Goal: Task Accomplishment & Management: Complete application form

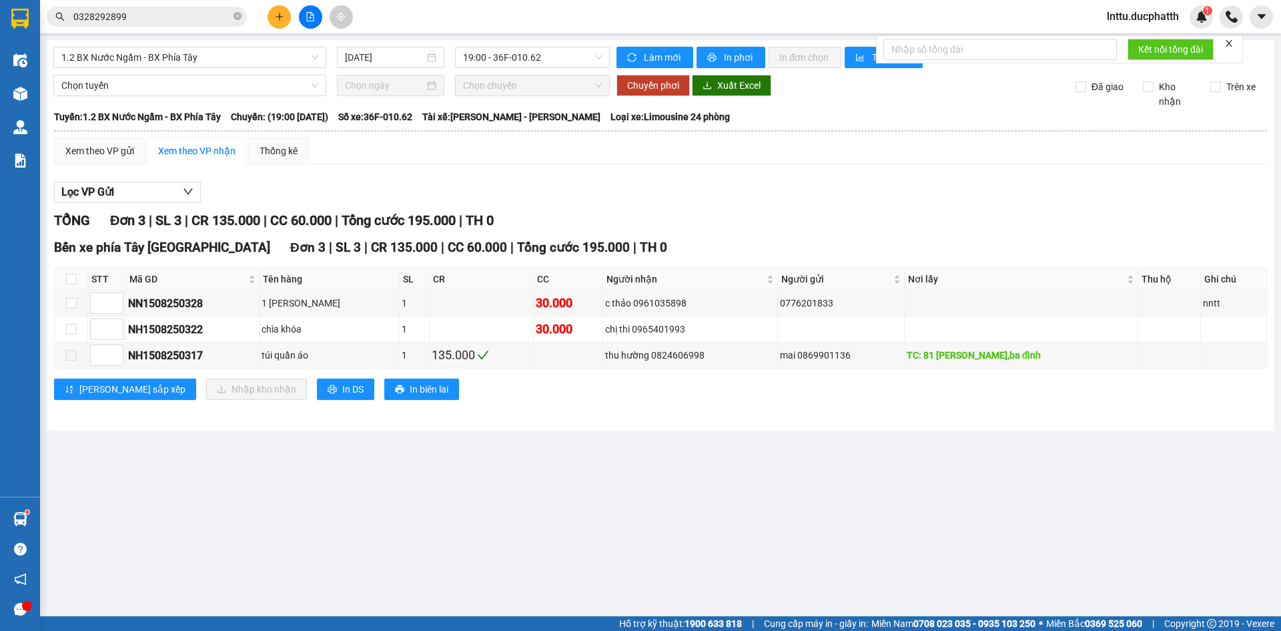
click at [123, 12] on input "0328292899" at bounding box center [151, 16] width 157 height 15
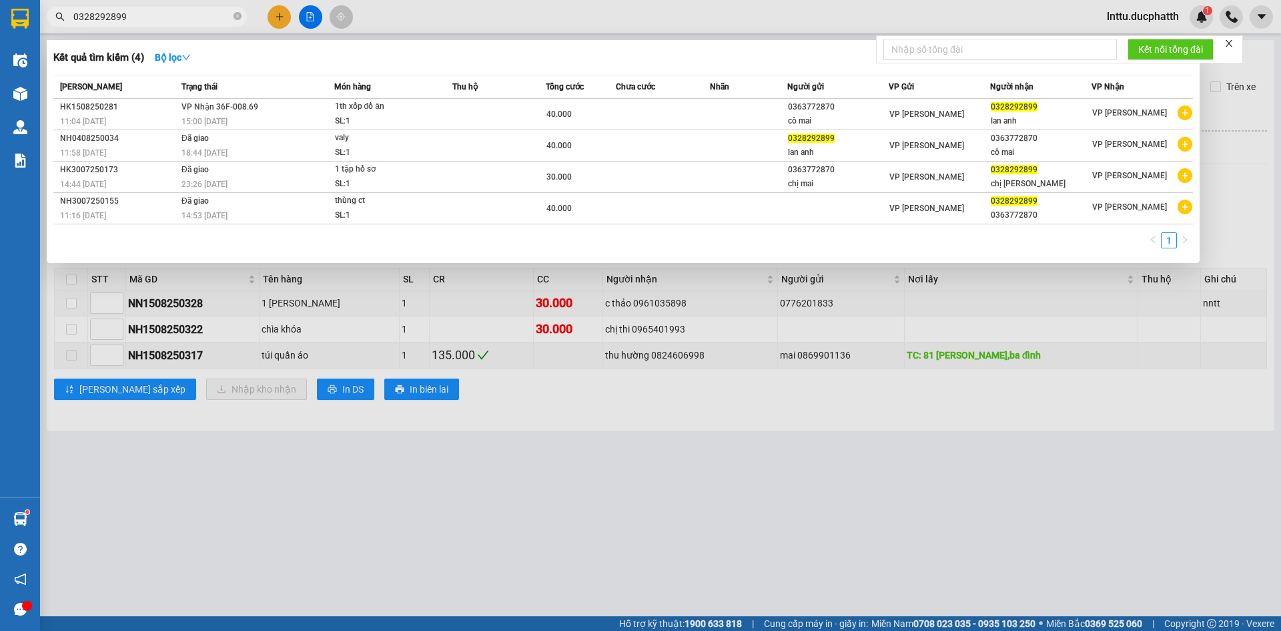
click at [123, 12] on input "0328292899" at bounding box center [151, 16] width 157 height 15
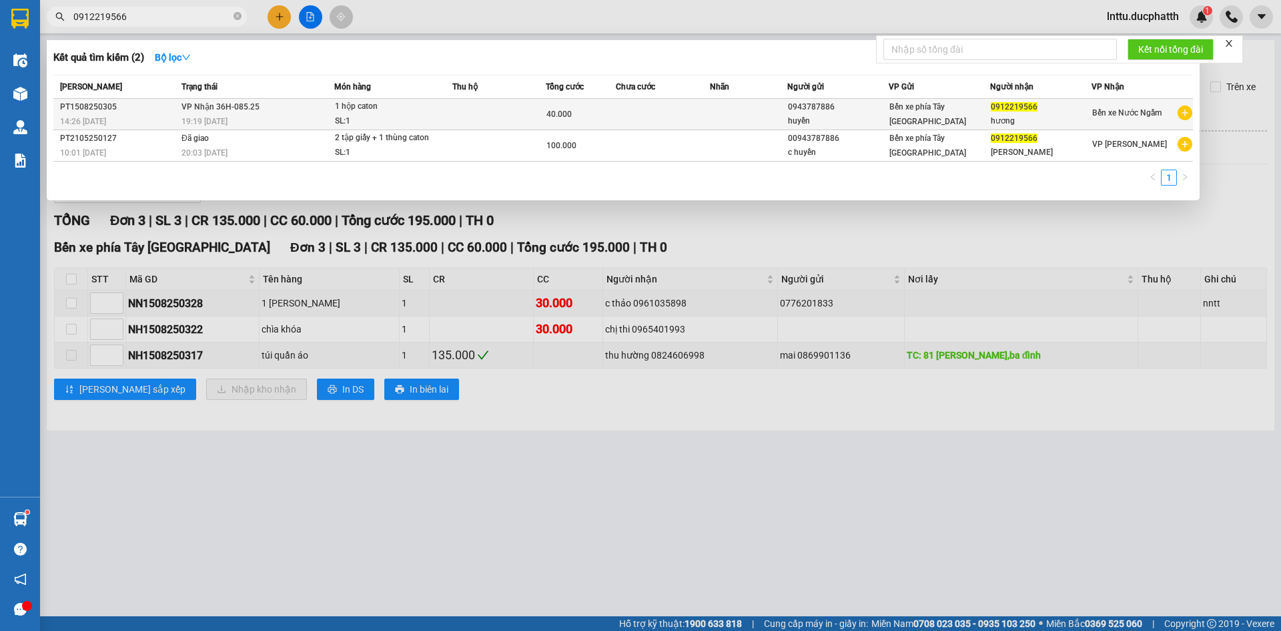
type input "0912219566"
click at [424, 113] on div "1 hộp caton" at bounding box center [385, 106] width 100 height 15
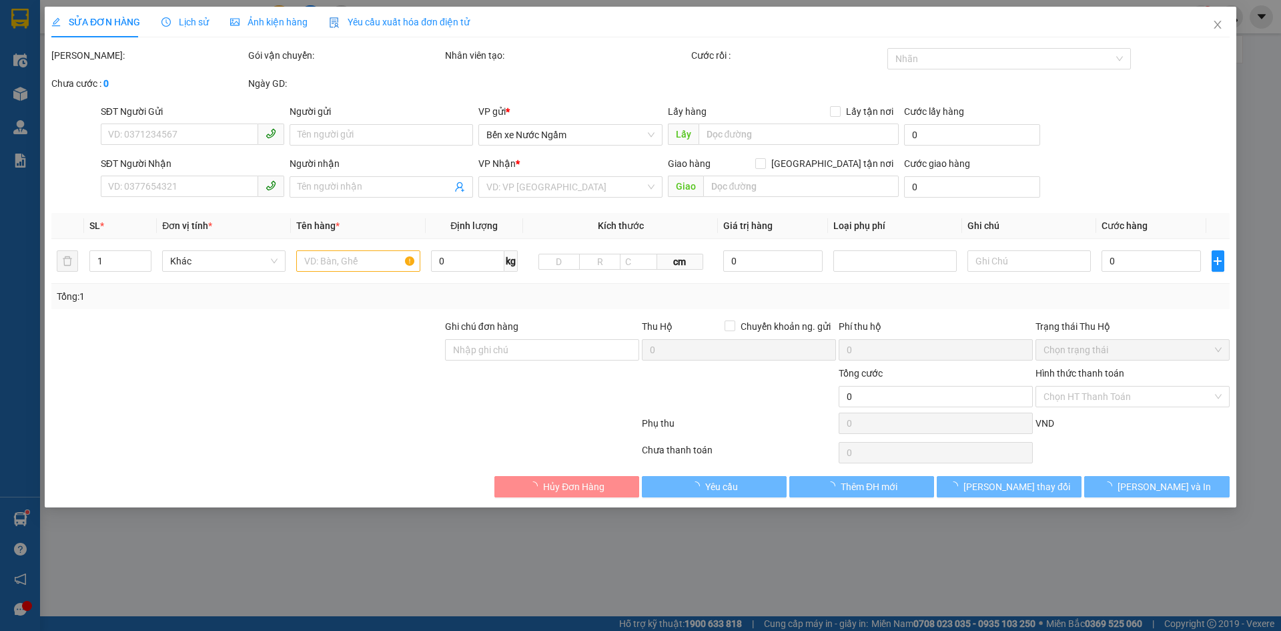
type input "0943787886"
type input "huyền"
type input "0912219566"
type input "hương"
type input "GỬI TT"
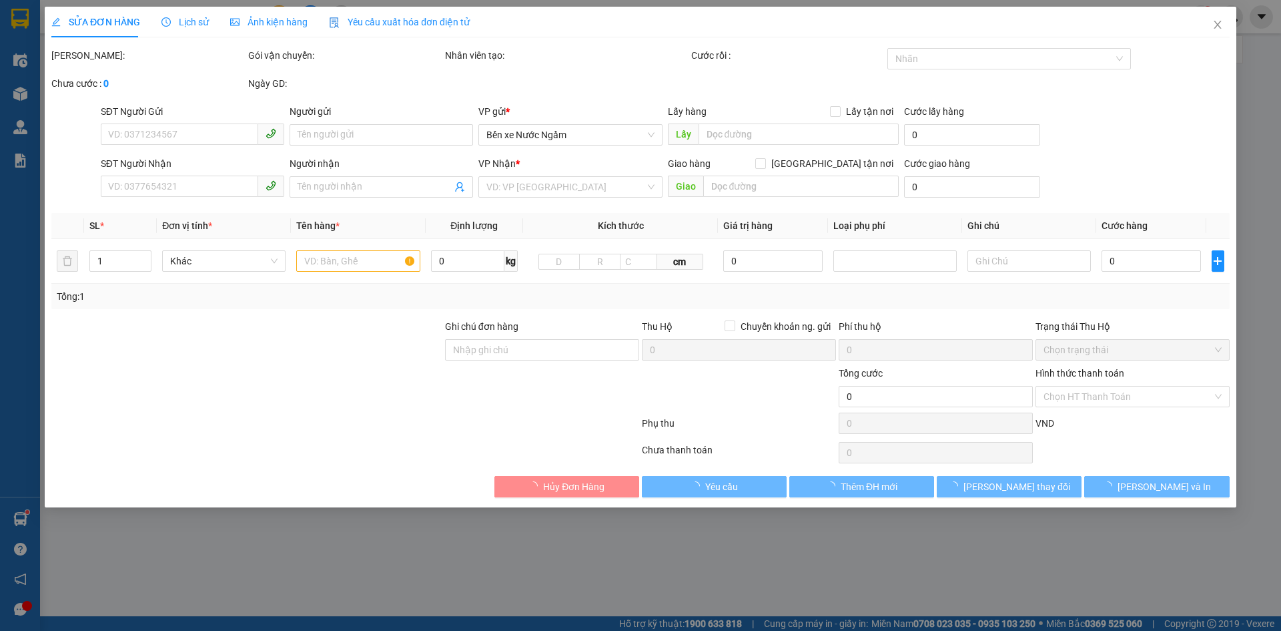
type input "40.000"
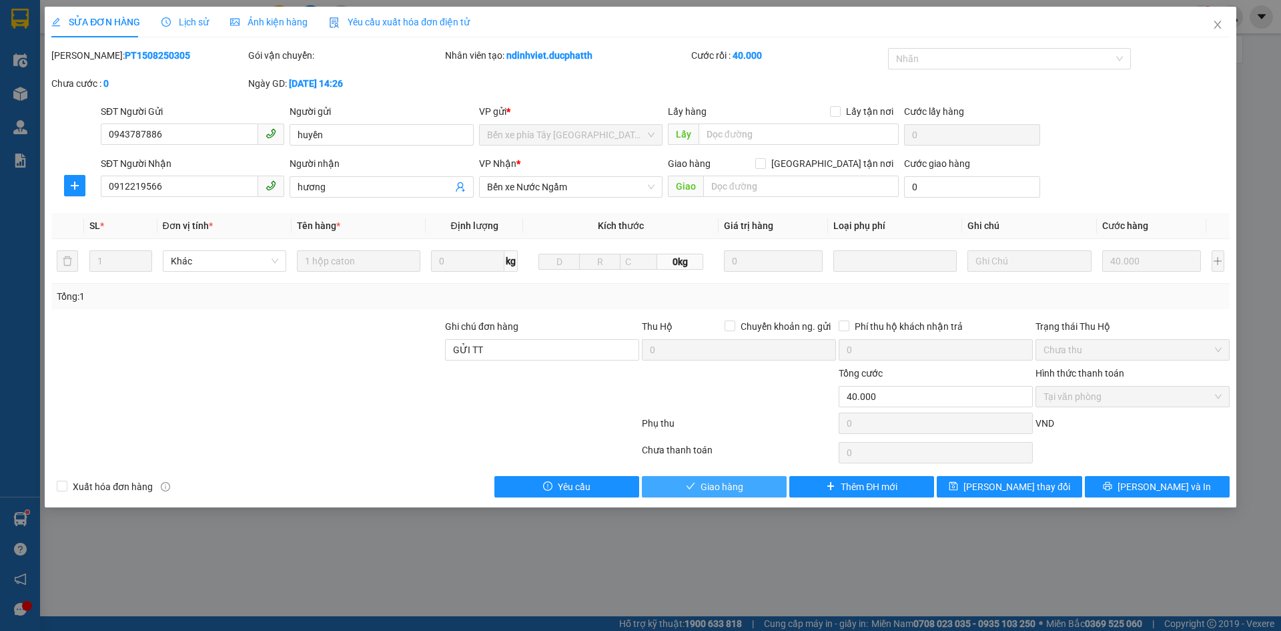
click at [745, 481] on button "Giao hàng" at bounding box center [714, 486] width 145 height 21
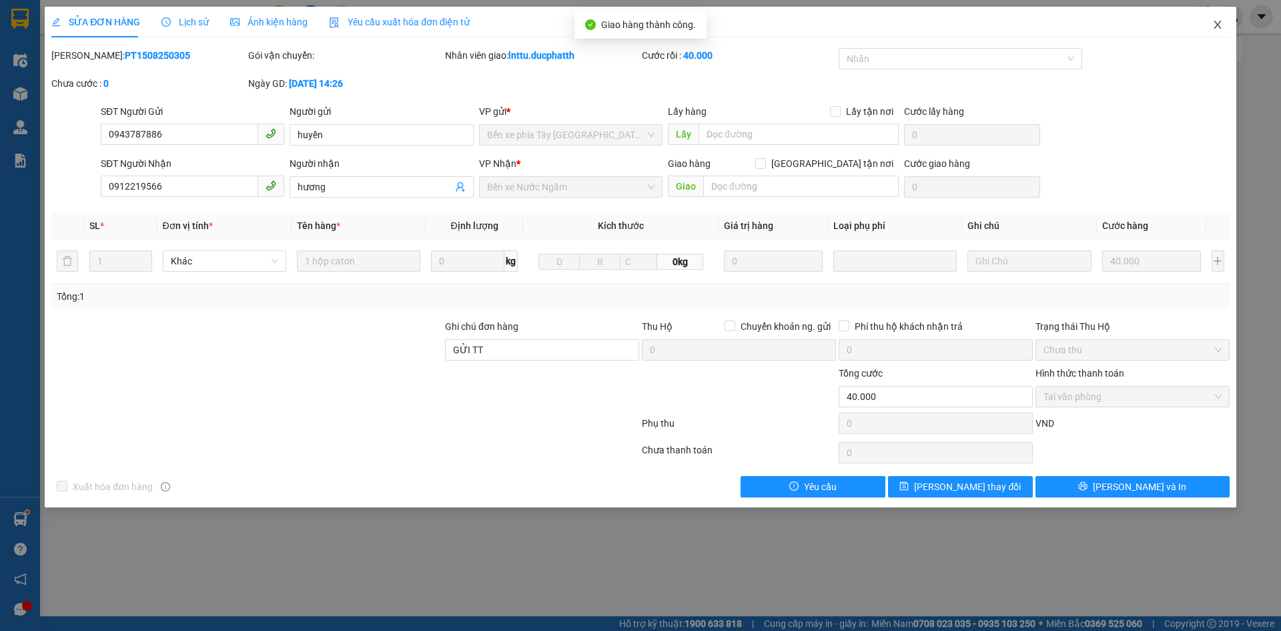
click at [1216, 27] on icon "close" at bounding box center [1217, 24] width 11 height 11
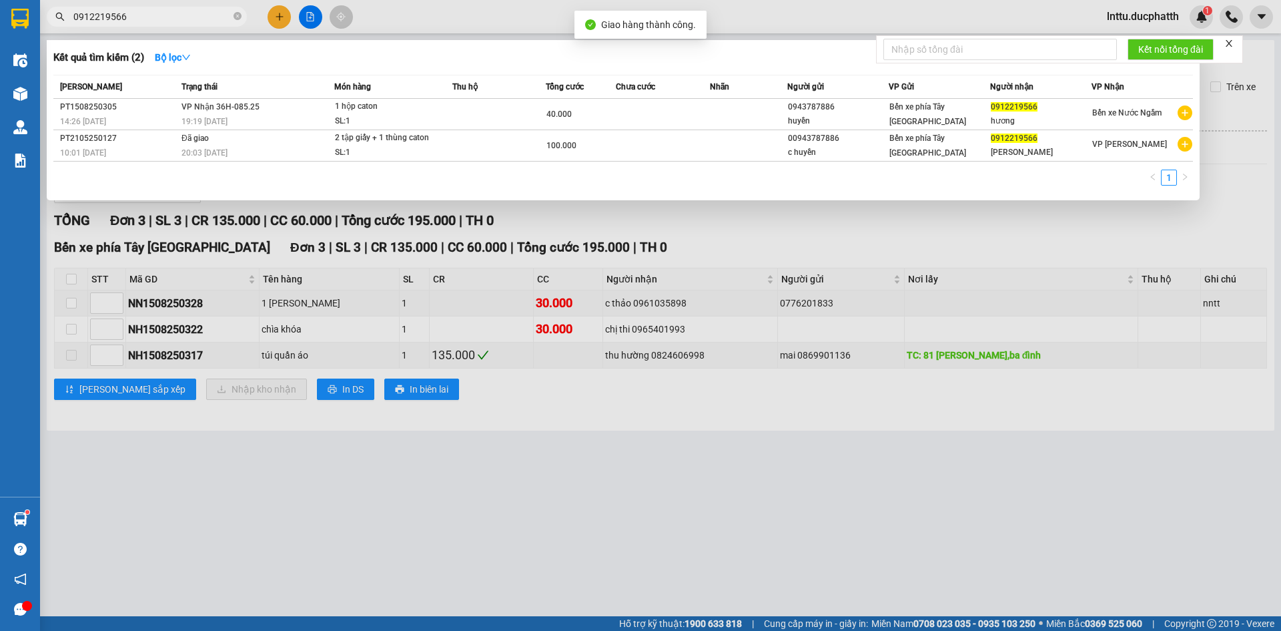
click at [208, 11] on input "0912219566" at bounding box center [151, 16] width 157 height 15
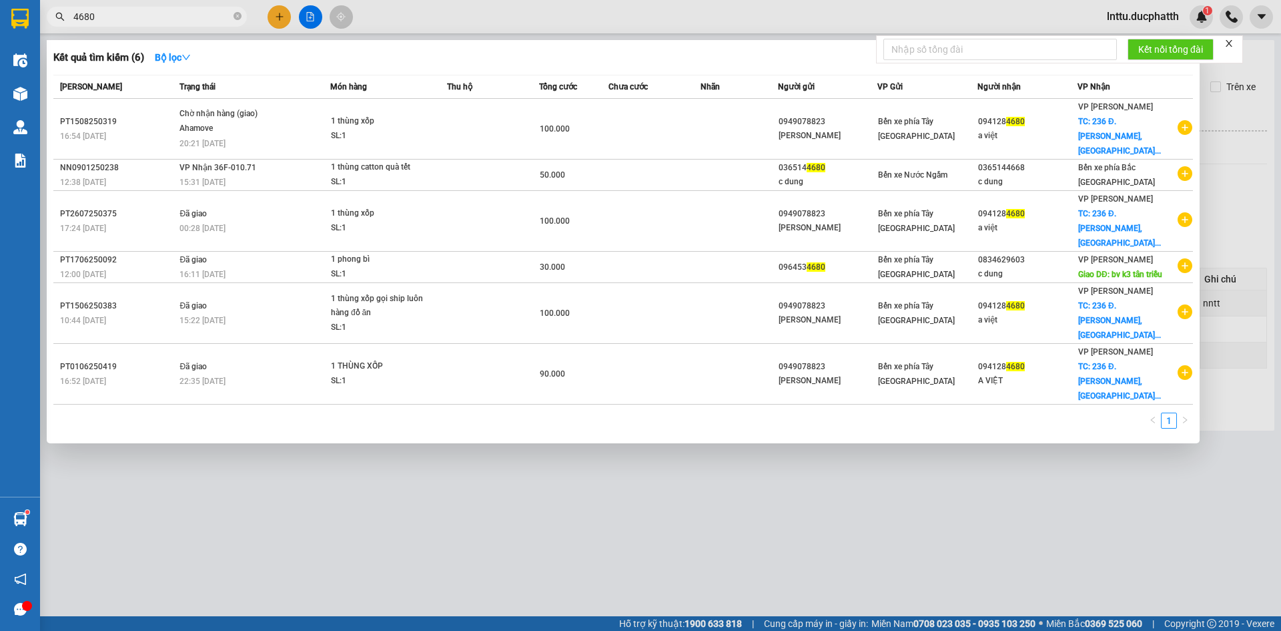
click at [137, 20] on input "4680" at bounding box center [151, 16] width 157 height 15
click at [140, 19] on input "4680" at bounding box center [151, 16] width 157 height 15
click at [143, 19] on input "4680" at bounding box center [151, 16] width 157 height 15
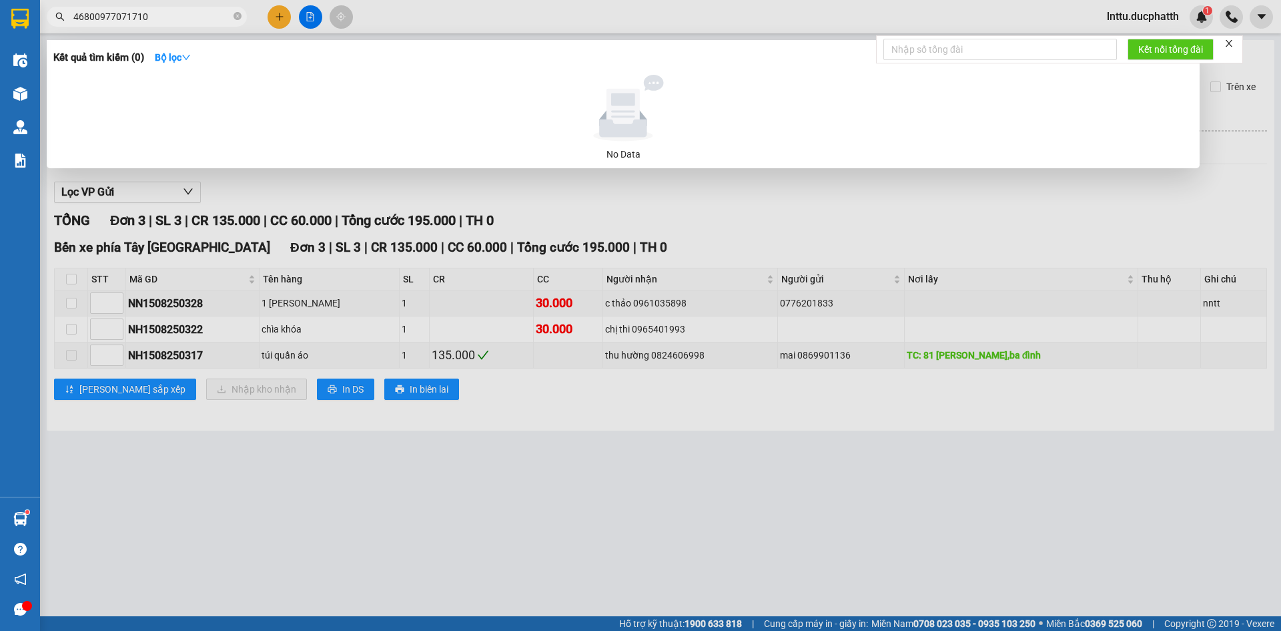
drag, startPoint x: 93, startPoint y: 14, endPoint x: 69, endPoint y: 14, distance: 24.0
click at [69, 14] on span "46800977071710" at bounding box center [147, 17] width 200 height 20
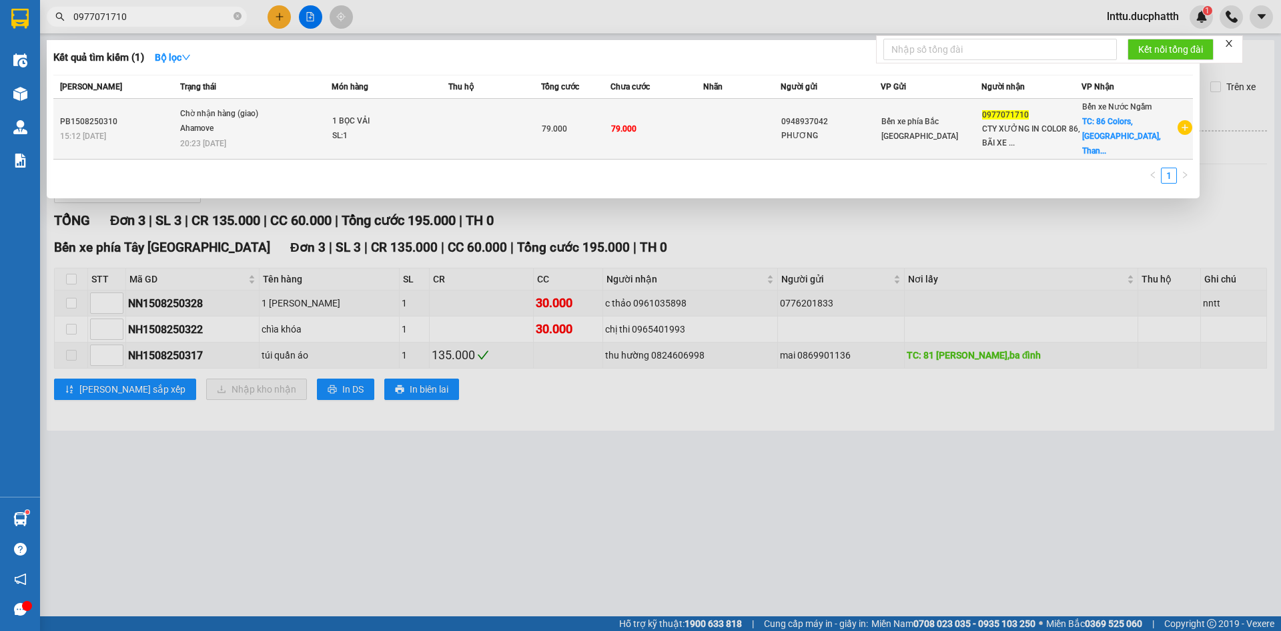
type input "0977071710"
click at [284, 113] on span "Chờ nhận hàng (giao) Ahamove 20:23 [DATE]" at bounding box center [255, 127] width 150 height 41
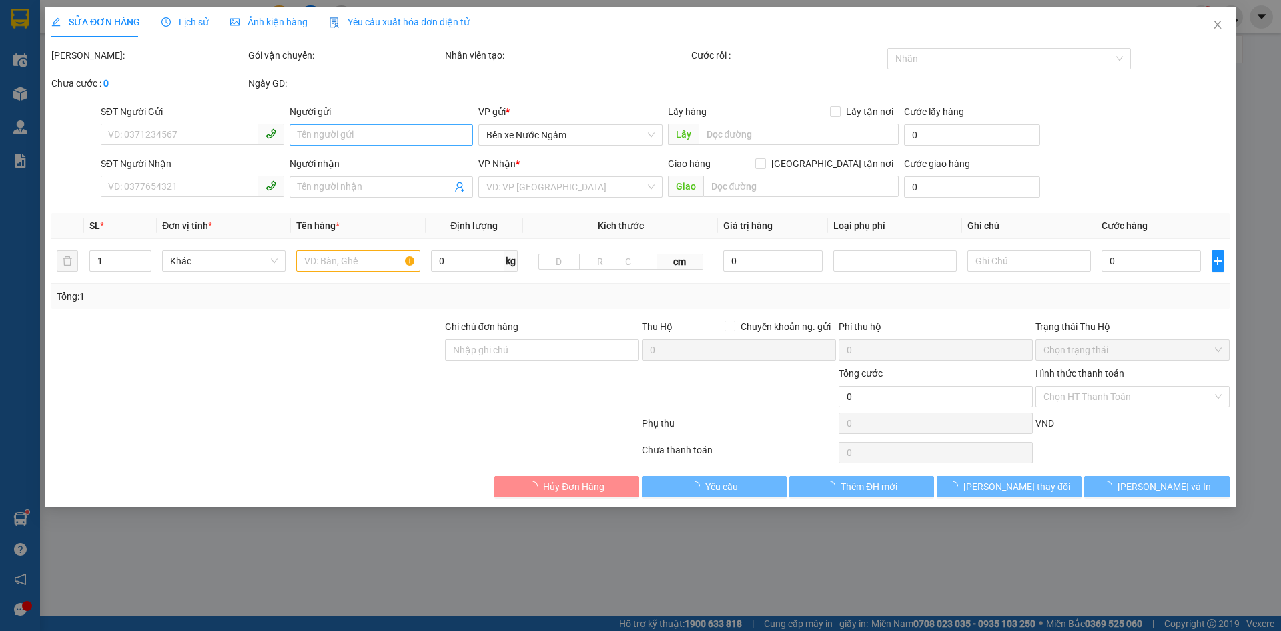
type input "0948937042"
type input "PHƯƠNG"
type input "0977071710"
type input "CTY XƯỞNG IN COLOR 86, [GEOGRAPHIC_DATA], ĐƯỜNG 25M [GEOGRAPHIC_DATA]"
checkbox input "true"
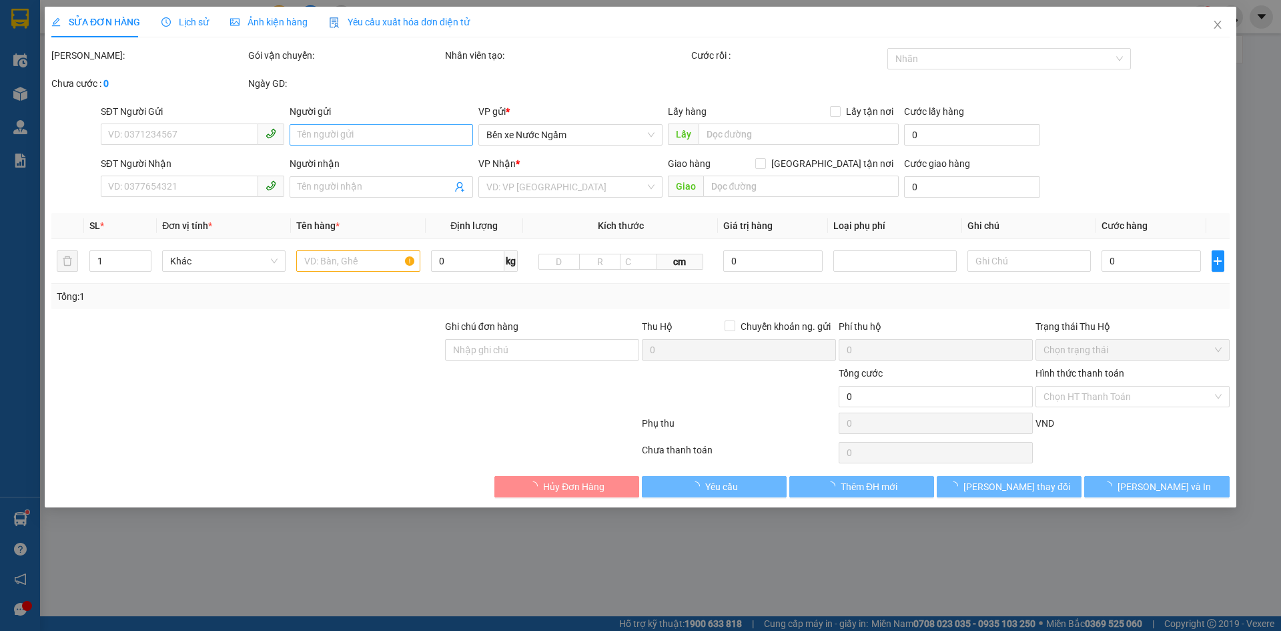
type input "86 Colors, [GEOGRAPHIC_DATA], [GEOGRAPHIC_DATA], [GEOGRAPHIC_DATA], [GEOGRAPHIC…"
type input "79.000"
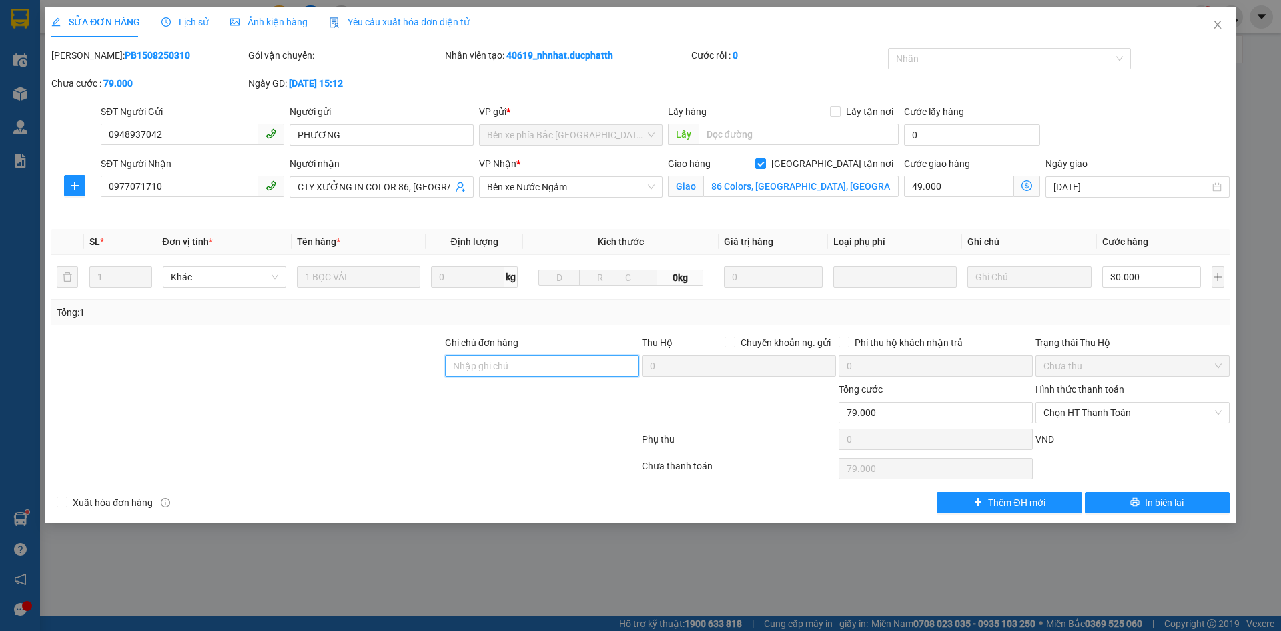
click at [522, 372] on input "Ghi chú đơn hàng" at bounding box center [542, 365] width 194 height 21
click at [1119, 414] on span "Chọn HT Thanh Toán" at bounding box center [1133, 412] width 178 height 20
type input "ck"
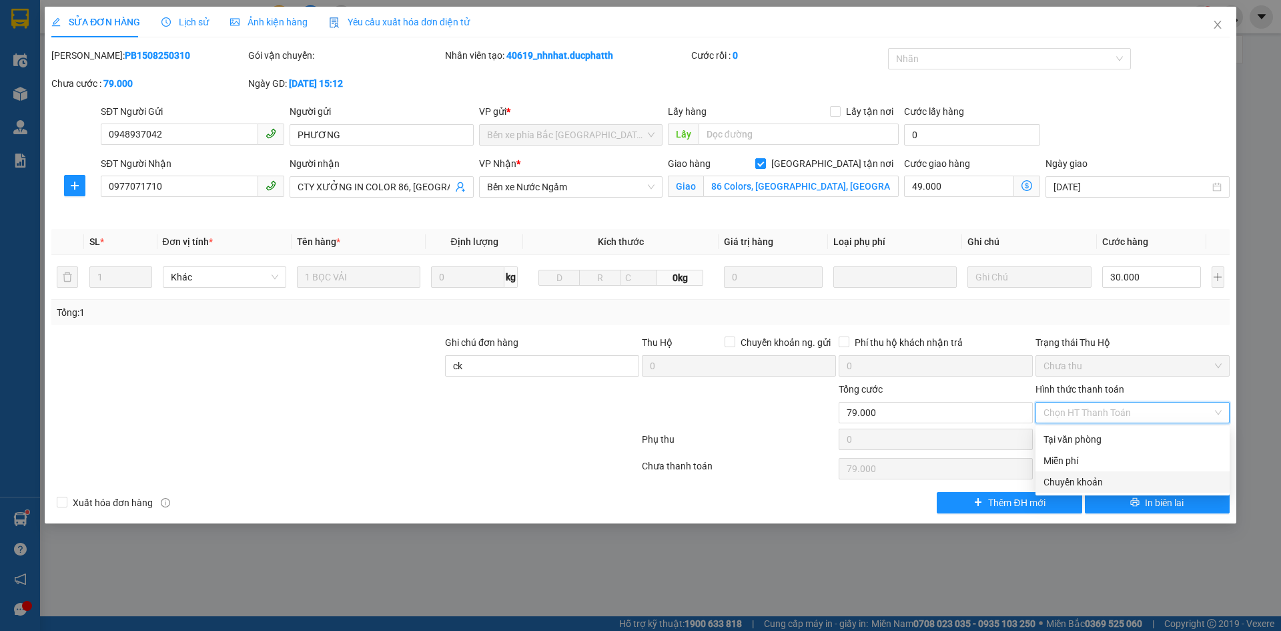
click at [1070, 476] on div "Chuyển khoản" at bounding box center [1133, 481] width 178 height 15
type input "0"
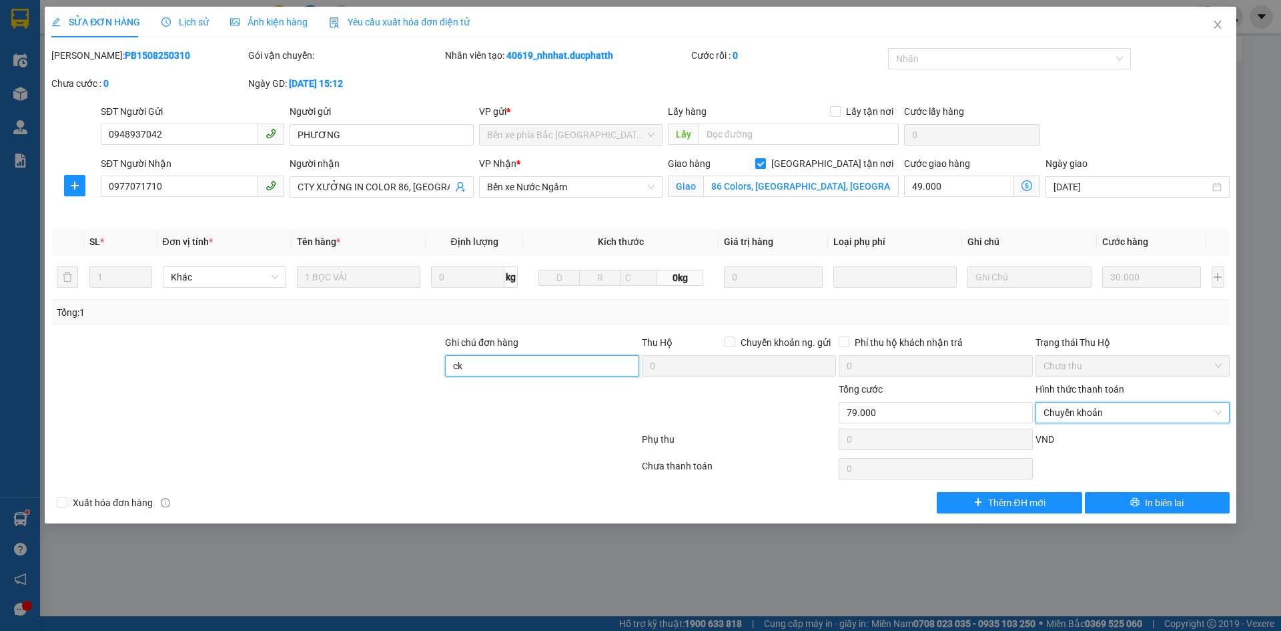
click at [485, 359] on input "ck" at bounding box center [542, 365] width 194 height 21
type input "ck 20h35 [DATE] truong van lam shb"
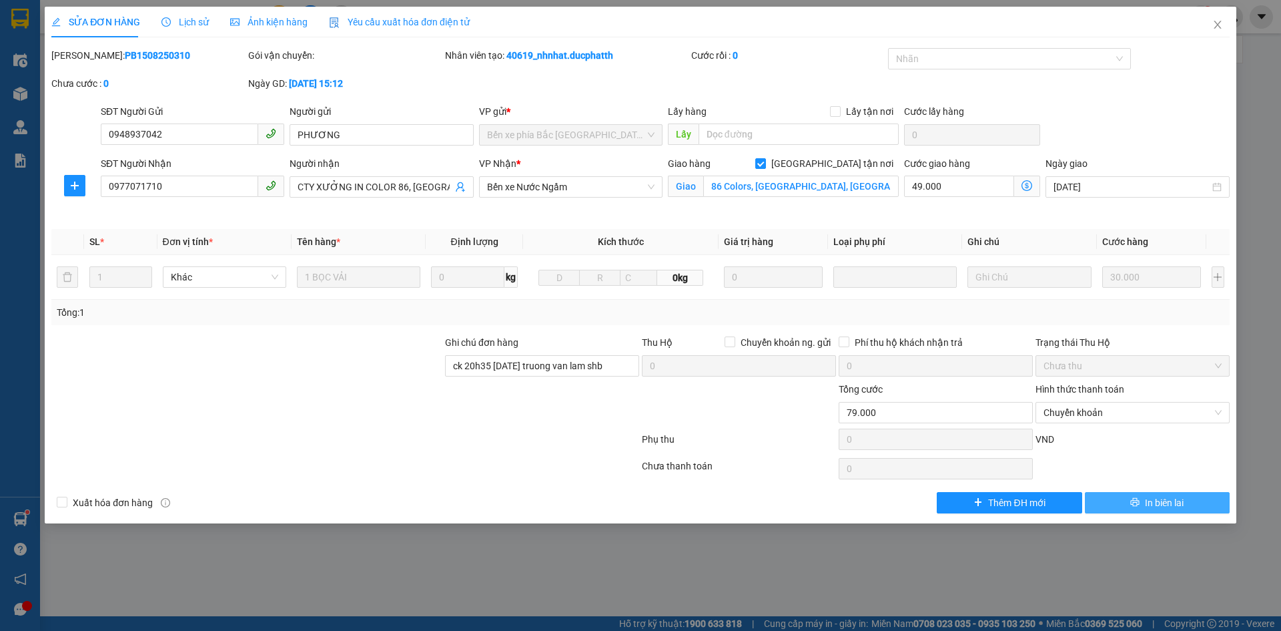
click at [1111, 493] on button "In biên lai" at bounding box center [1157, 502] width 145 height 21
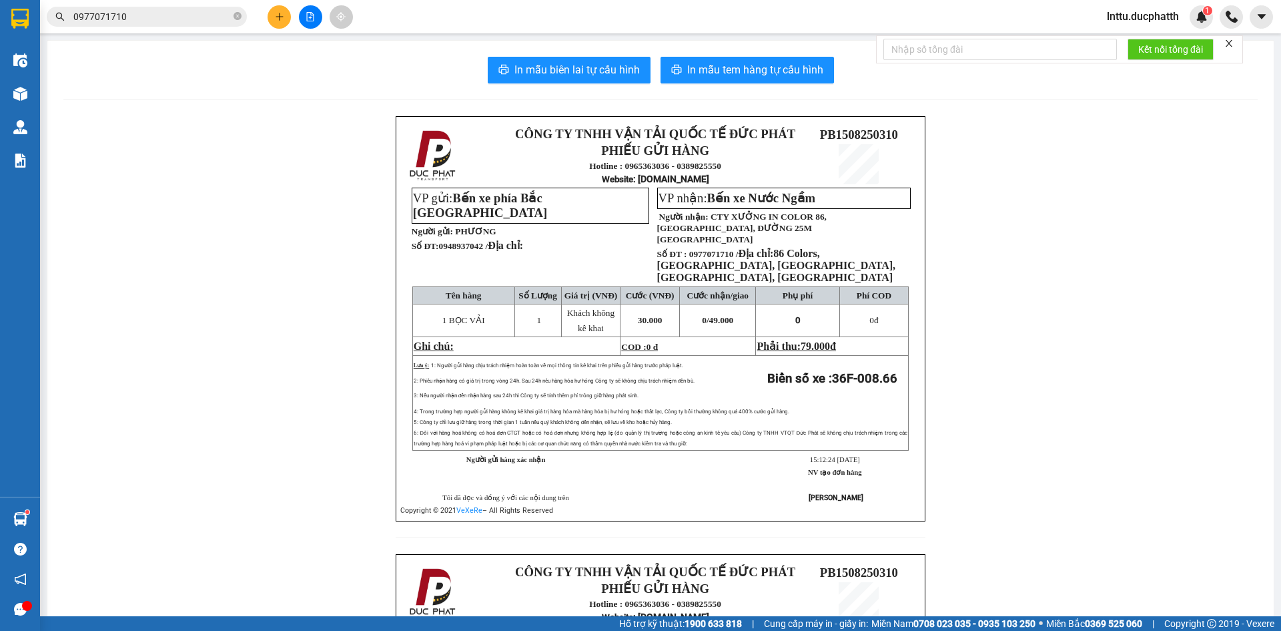
click at [176, 11] on input "0977071710" at bounding box center [151, 16] width 157 height 15
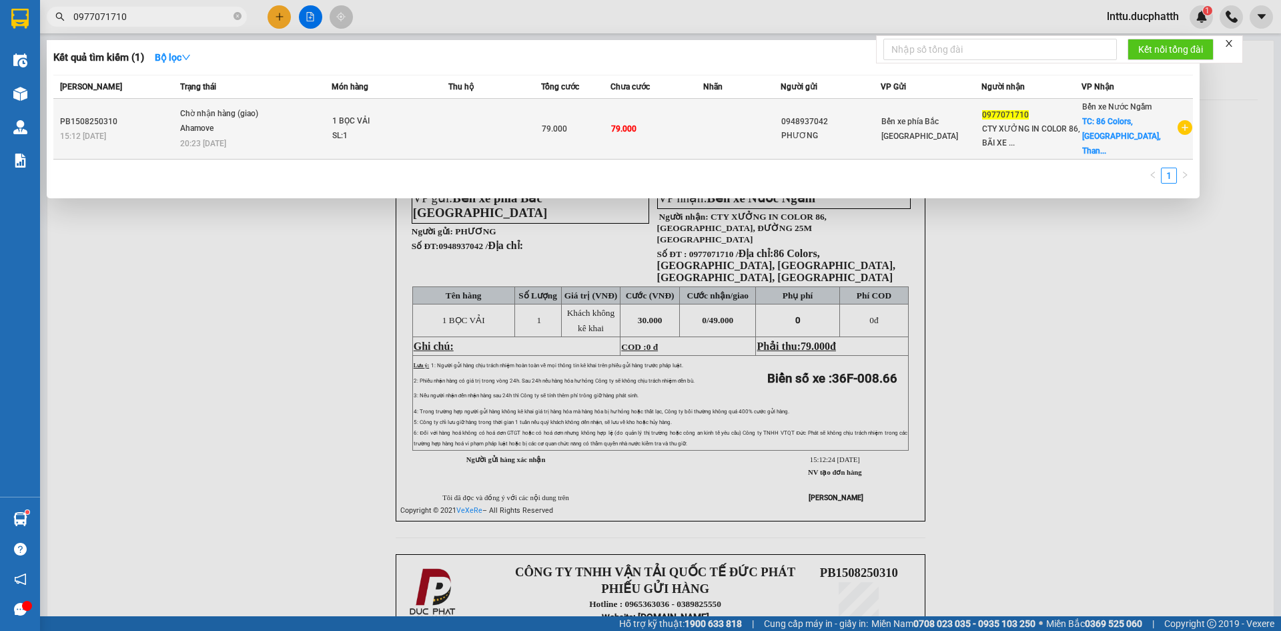
click at [449, 106] on td "1 BỌC VẢI SL: 1" at bounding box center [390, 129] width 117 height 61
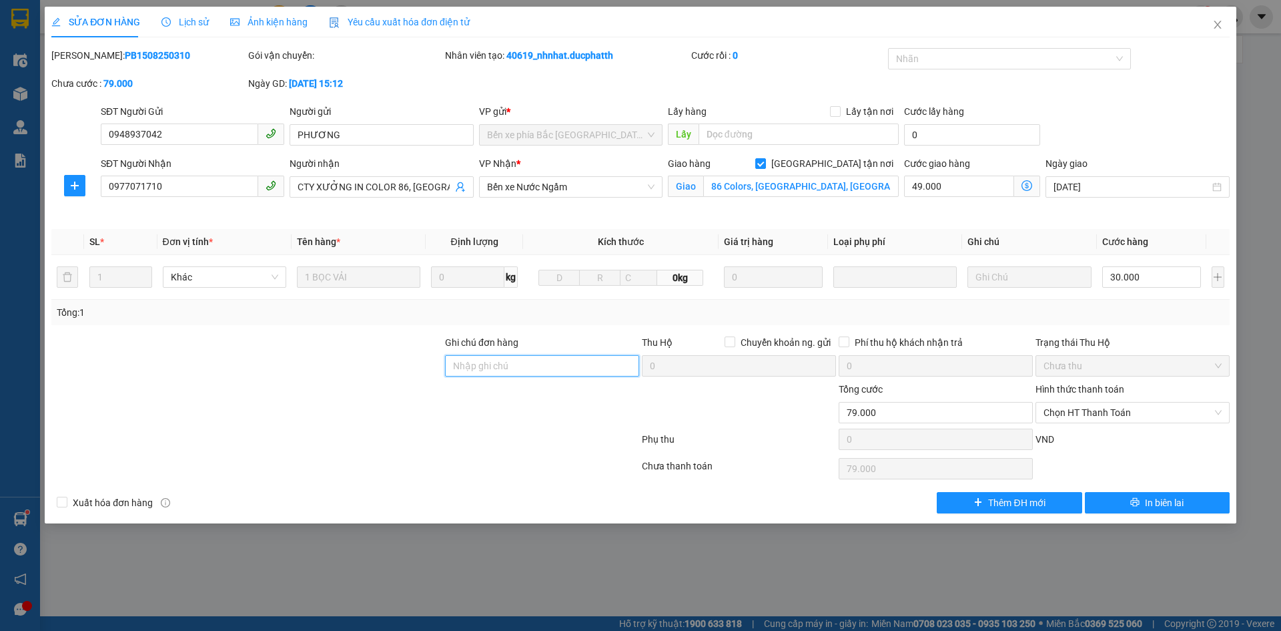
click at [541, 366] on input "Ghi chú đơn hàng" at bounding box center [542, 365] width 194 height 21
click at [767, 420] on div at bounding box center [739, 405] width 197 height 47
click at [1216, 21] on icon "close" at bounding box center [1217, 24] width 11 height 11
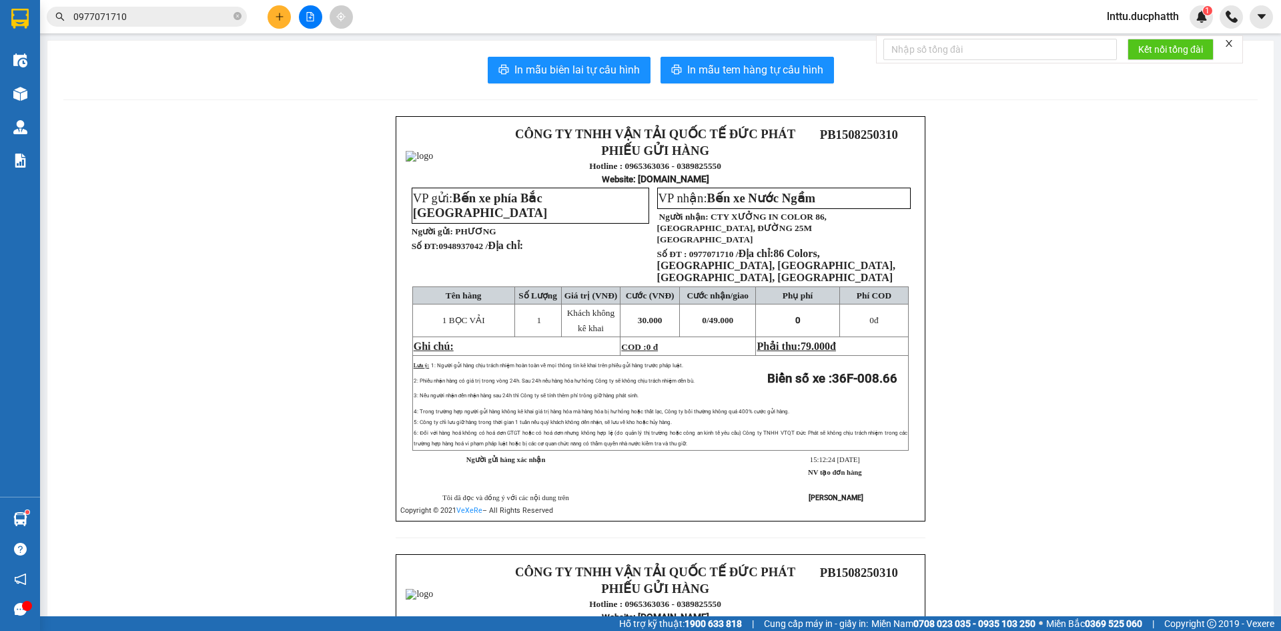
click at [1062, 206] on div "CÔNG TY TNHH VẬN TẢI QUỐC TẾ ĐỨC PHÁT PHIẾU GỬI HÀNG Hotline : 0965363036 - 038…" at bounding box center [660, 553] width 1194 height 875
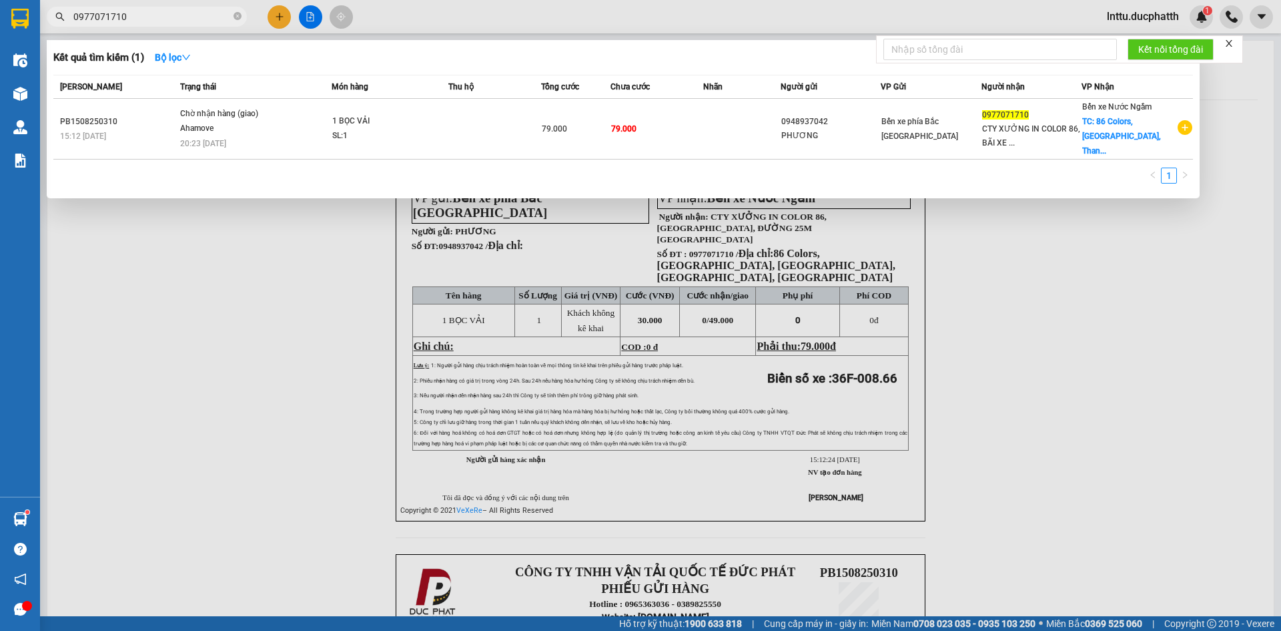
click at [165, 18] on input "0977071710" at bounding box center [151, 16] width 157 height 15
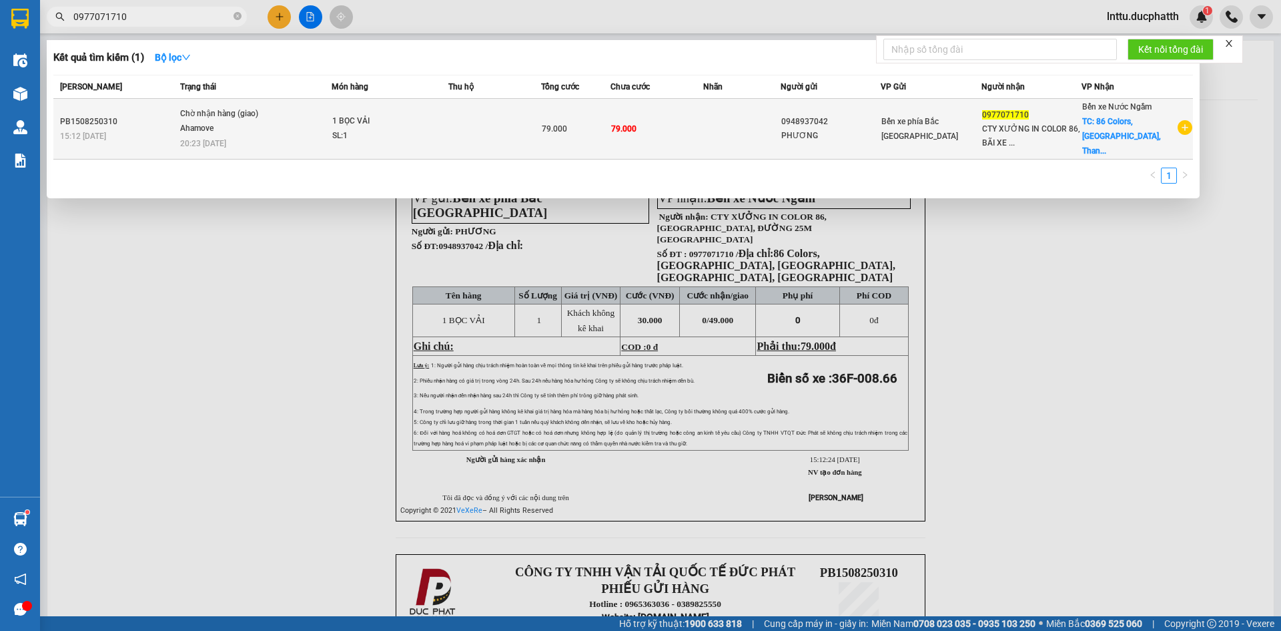
click at [440, 119] on span "1 BỌC VẢI SL: 1" at bounding box center [390, 128] width 116 height 29
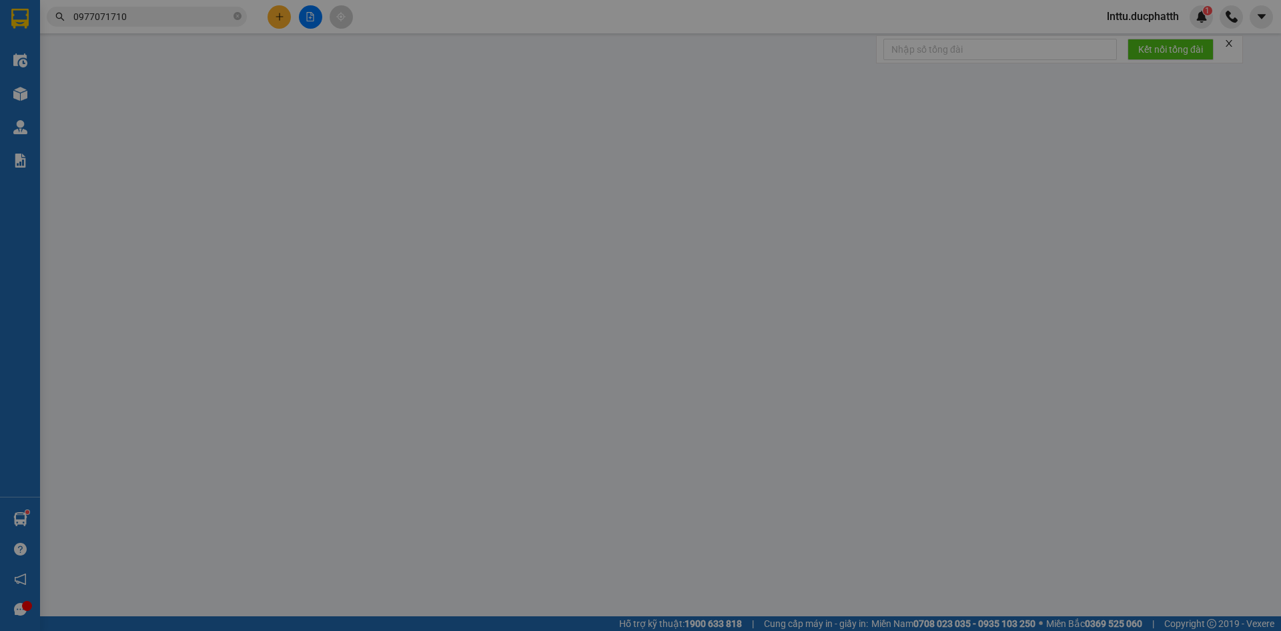
type input "0948937042"
type input "PHƯƠNG"
type input "0977071710"
type input "CTY XƯỞNG IN COLOR 86, [GEOGRAPHIC_DATA], ĐƯỜNG 25M [GEOGRAPHIC_DATA]"
checkbox input "true"
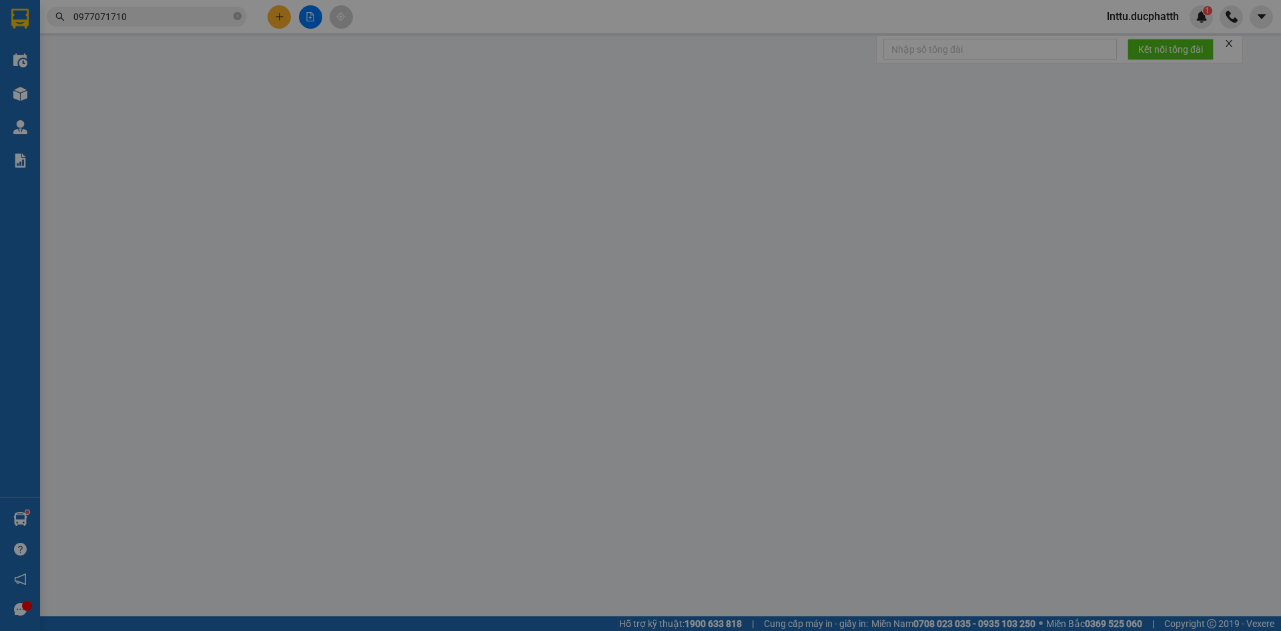
type input "86 Colors, [GEOGRAPHIC_DATA], [GEOGRAPHIC_DATA], [GEOGRAPHIC_DATA], [GEOGRAPHIC…"
type input "79.000"
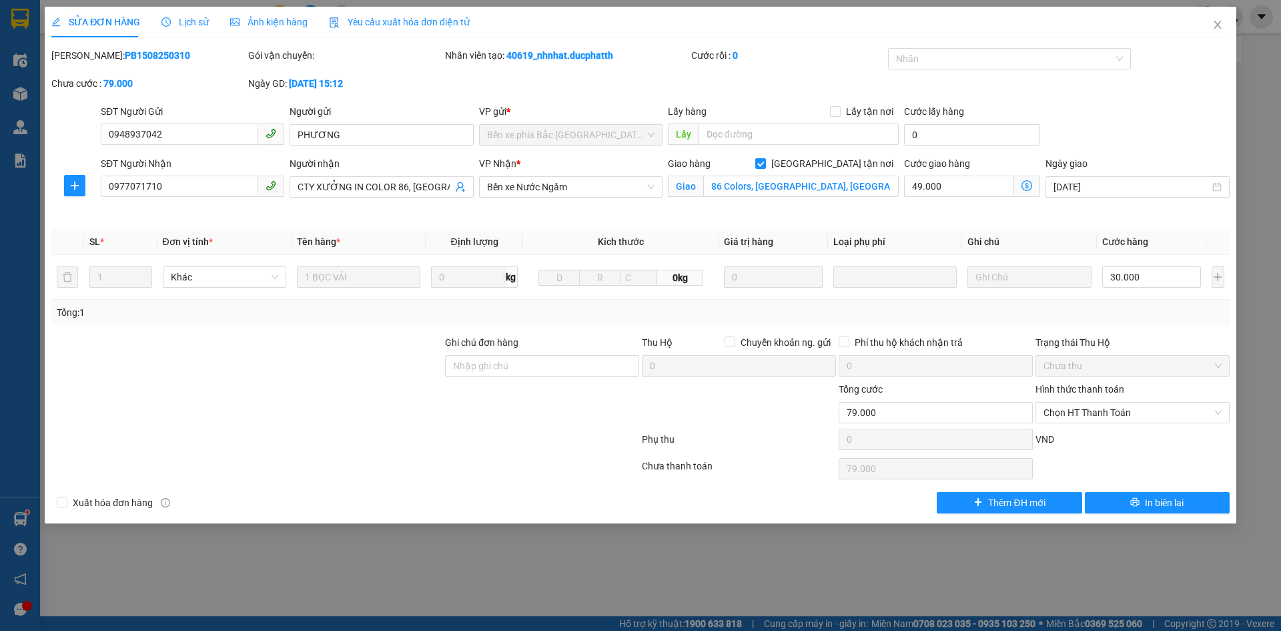
click at [270, 20] on span "Ảnh kiện hàng" at bounding box center [268, 22] width 77 height 11
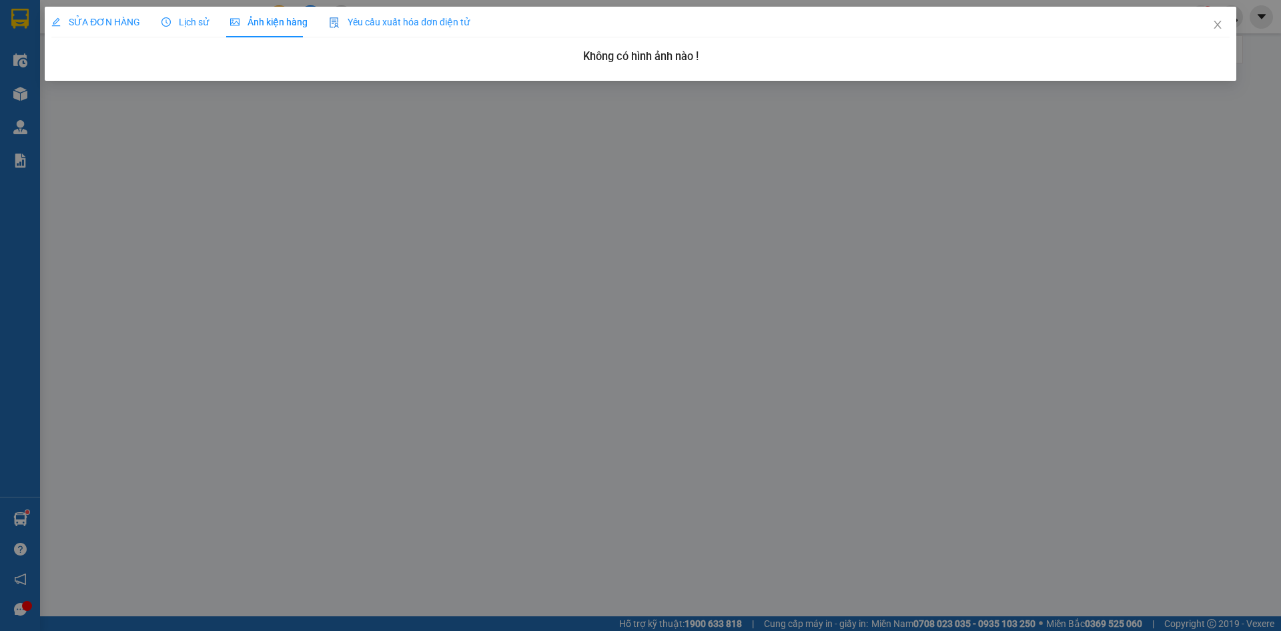
click at [165, 24] on icon "clock-circle" at bounding box center [165, 21] width 9 height 9
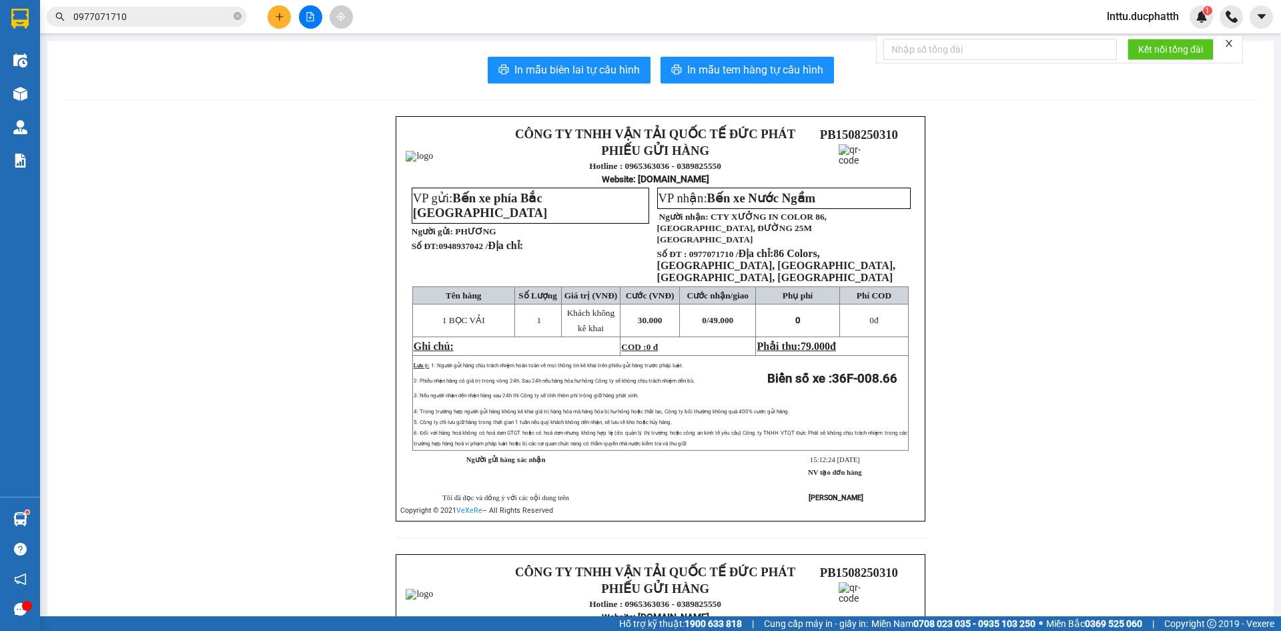
click at [145, 8] on span "0977071710" at bounding box center [147, 17] width 200 height 20
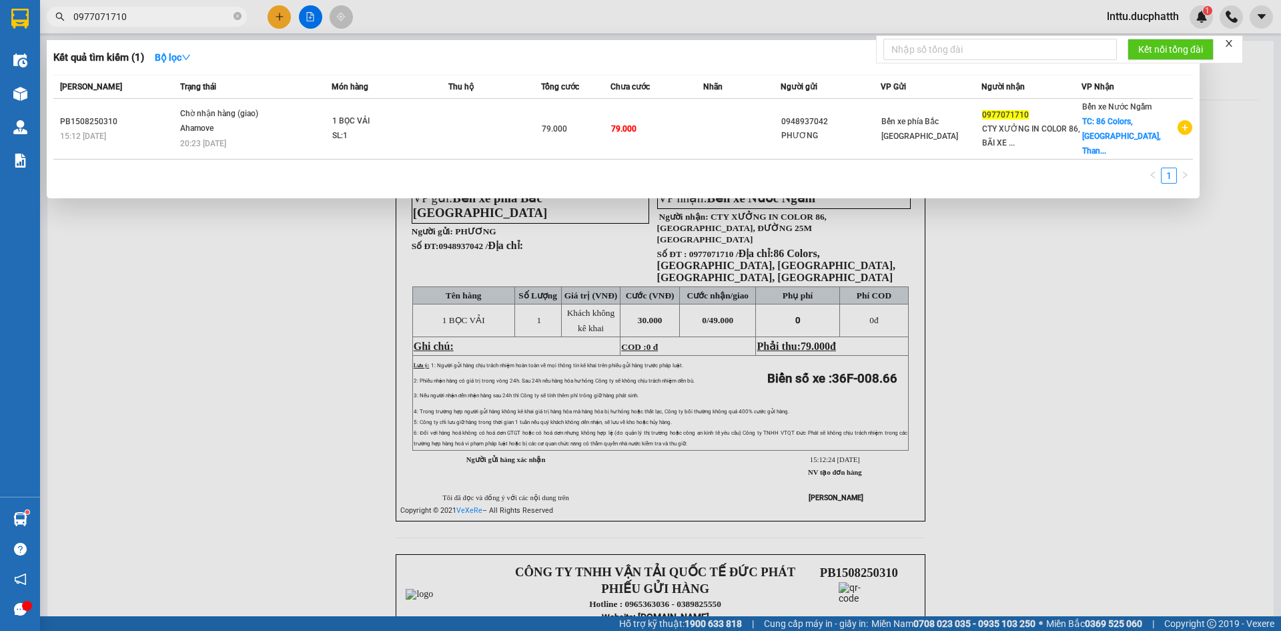
click at [145, 8] on span "0977071710" at bounding box center [147, 17] width 200 height 20
click at [137, 19] on input "0977071710" at bounding box center [151, 16] width 157 height 15
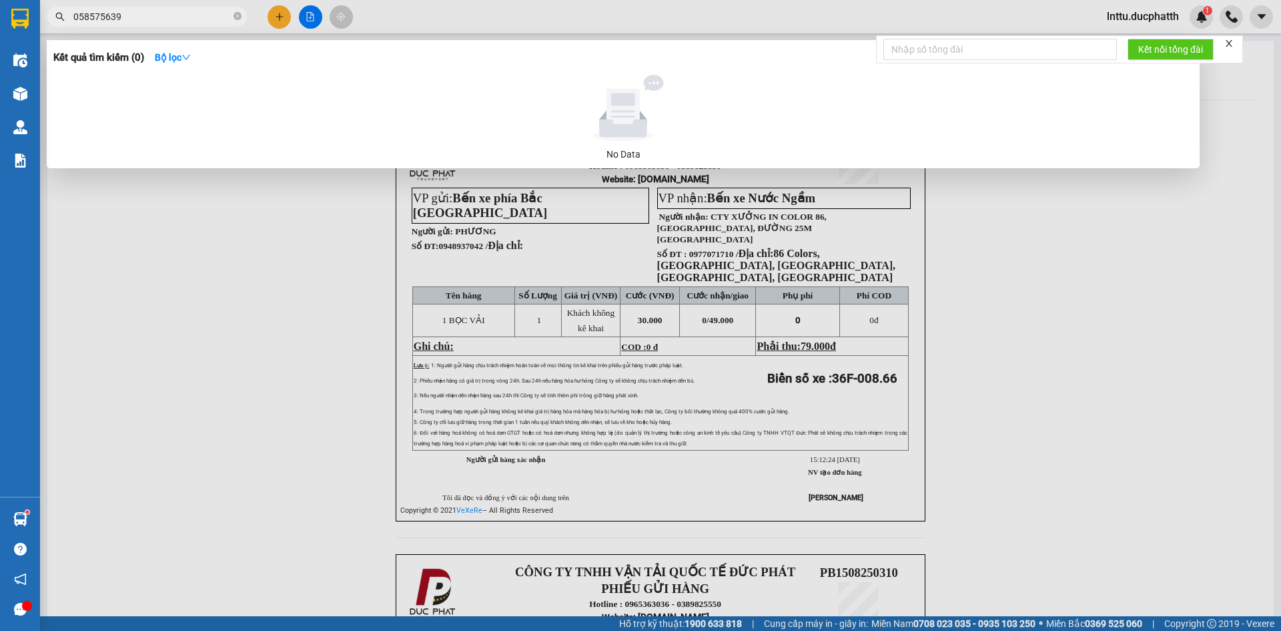
type input "0585756396"
click at [237, 13] on icon "close-circle" at bounding box center [238, 16] width 8 height 8
